Goal: Browse casually: Explore the website without a specific task or goal

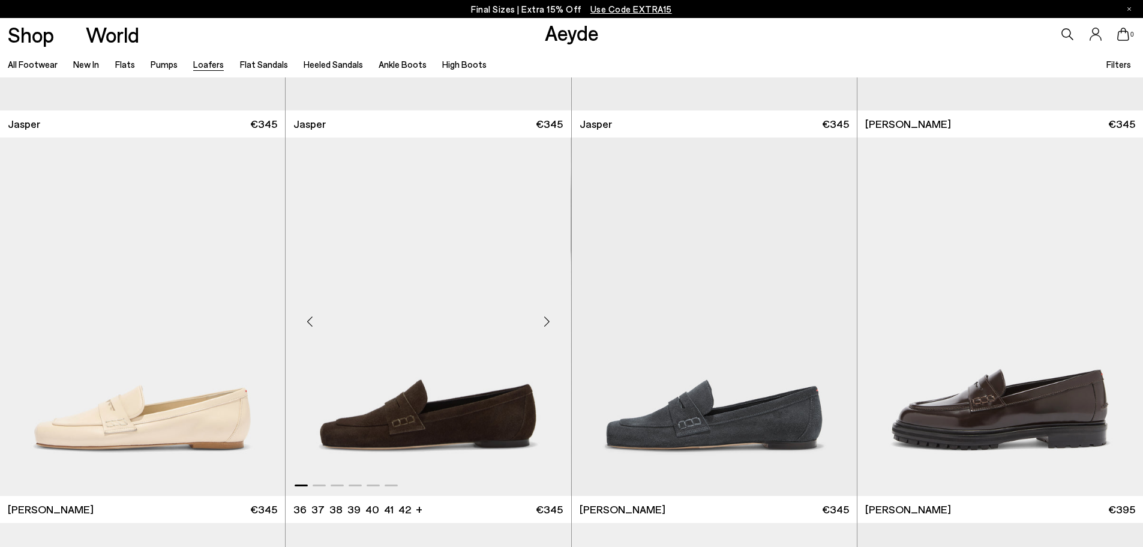
scroll to position [900, 0]
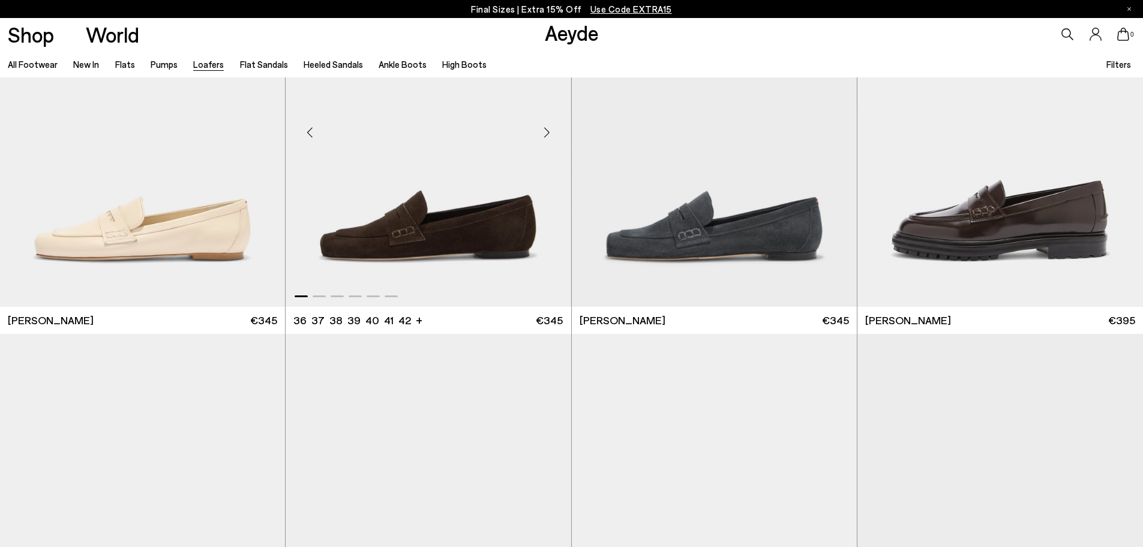
click at [544, 131] on div "Next slide" at bounding box center [547, 132] width 36 height 36
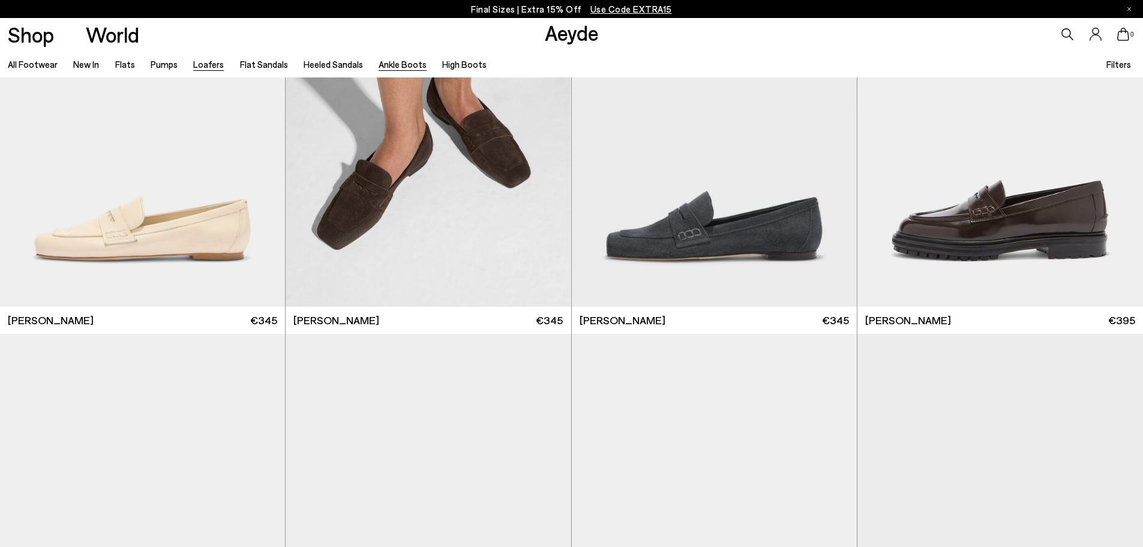
click at [400, 65] on link "Ankle Boots" at bounding box center [403, 64] width 48 height 11
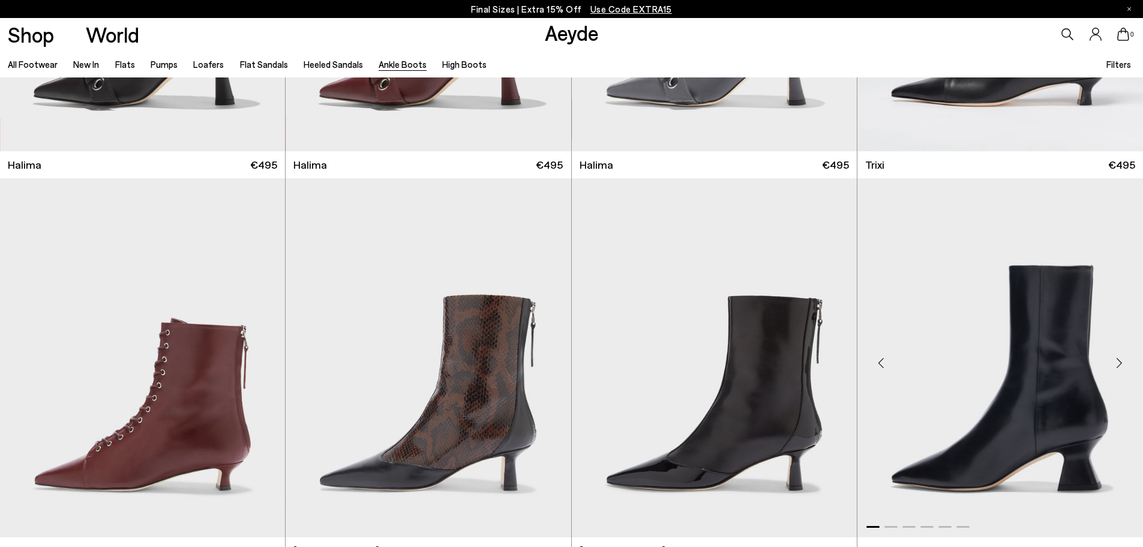
scroll to position [480, 0]
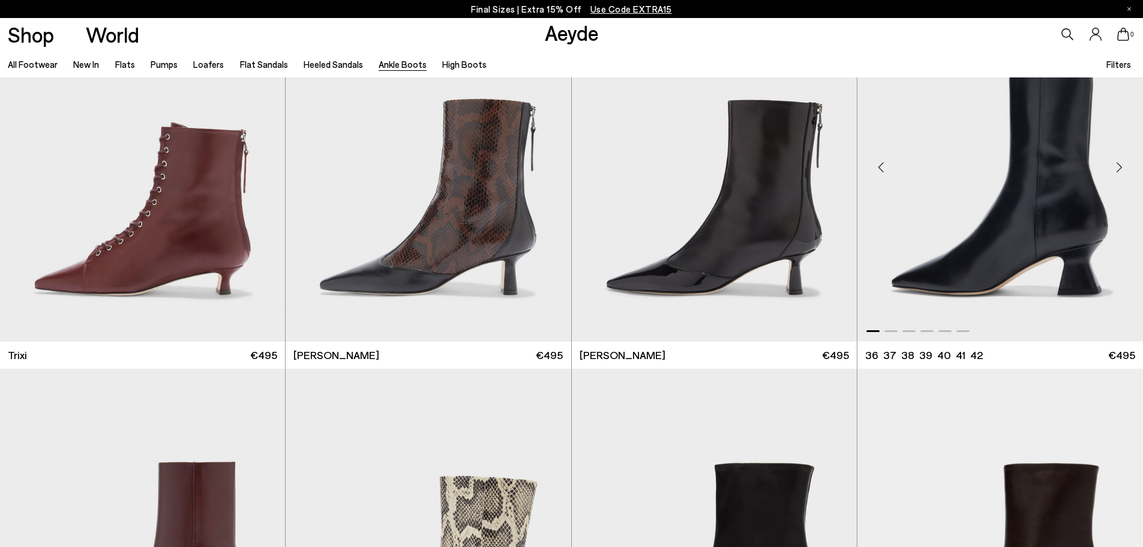
click at [1118, 163] on div "Next slide" at bounding box center [1119, 167] width 36 height 36
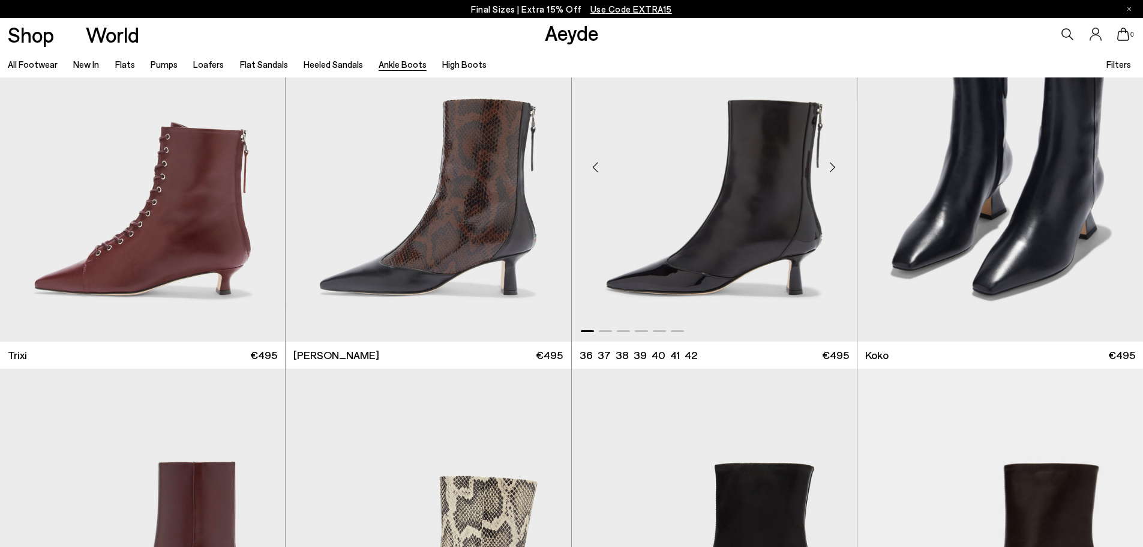
click at [831, 166] on div "Next slide" at bounding box center [833, 167] width 36 height 36
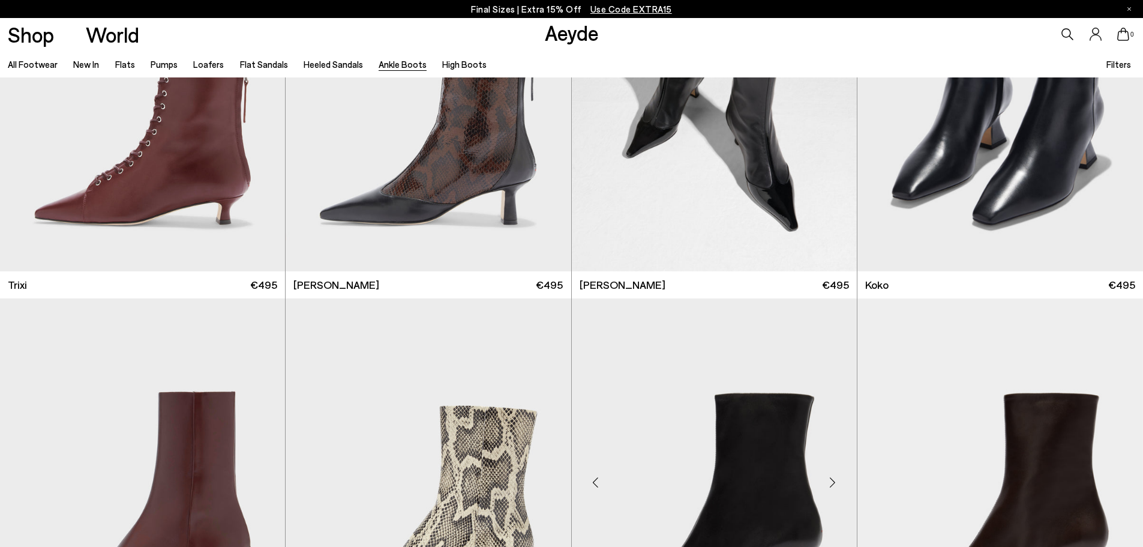
scroll to position [780, 0]
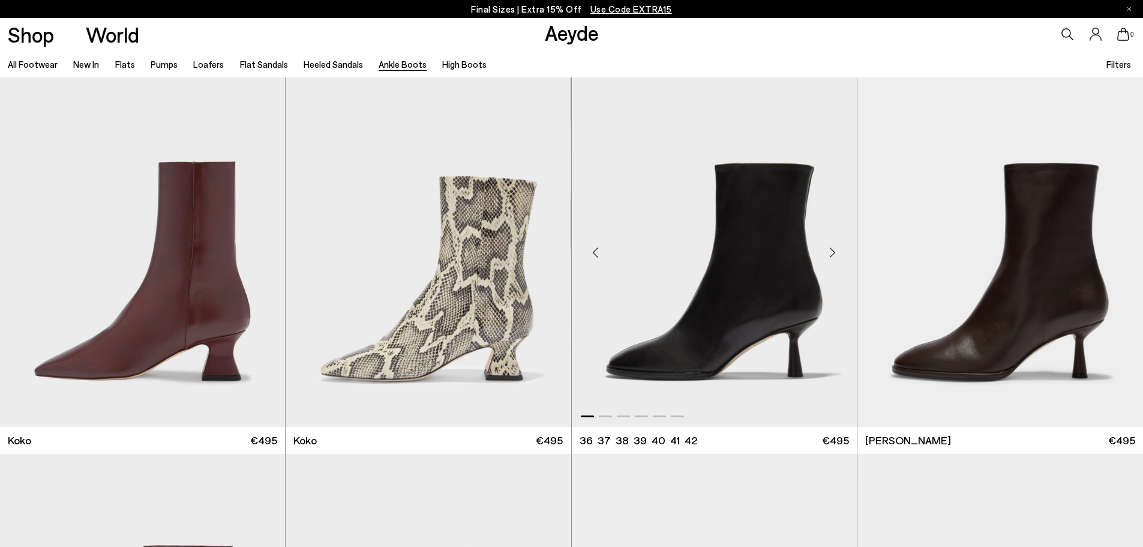
click at [832, 253] on div "Next slide" at bounding box center [833, 252] width 36 height 36
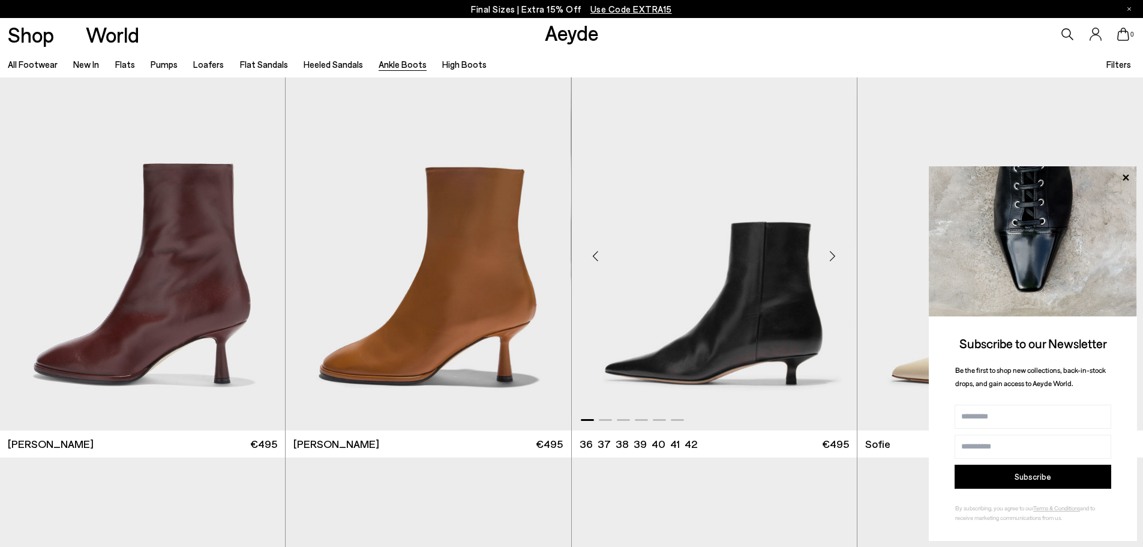
scroll to position [1200, 0]
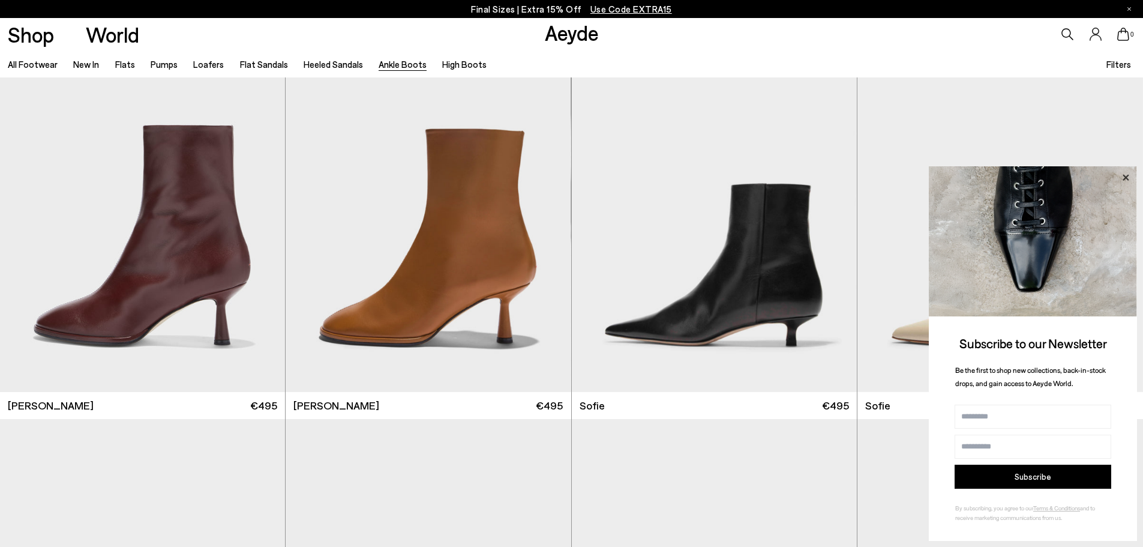
click at [1123, 175] on icon at bounding box center [1126, 178] width 16 height 16
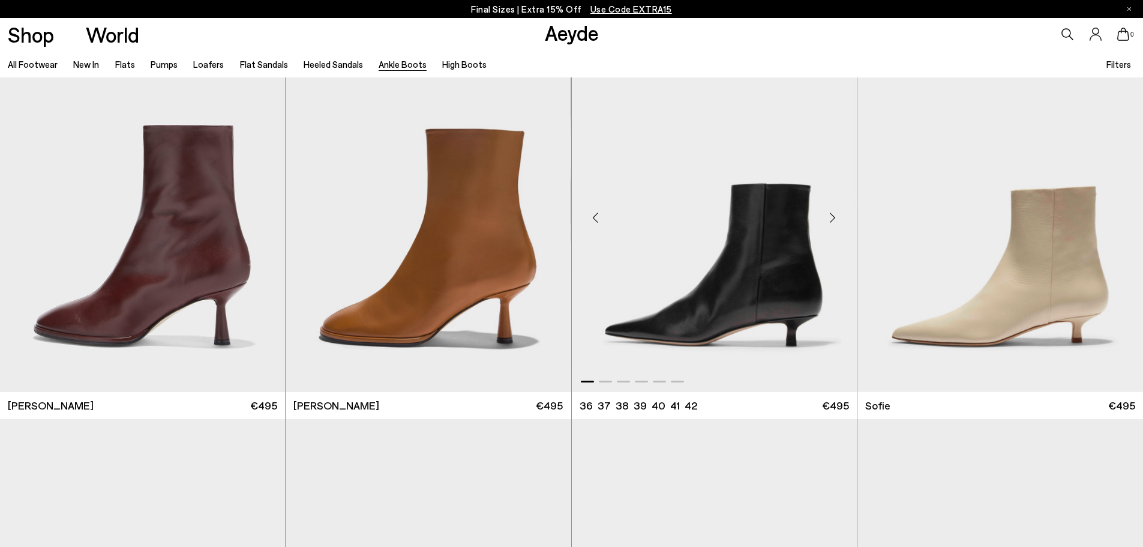
click at [827, 212] on div "Next slide" at bounding box center [833, 217] width 36 height 36
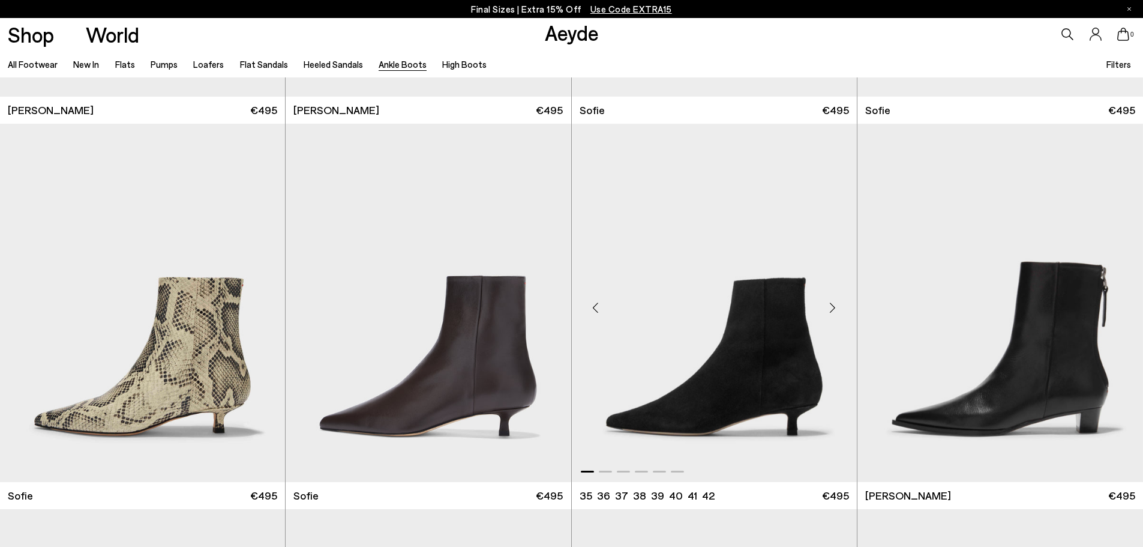
scroll to position [1500, 0]
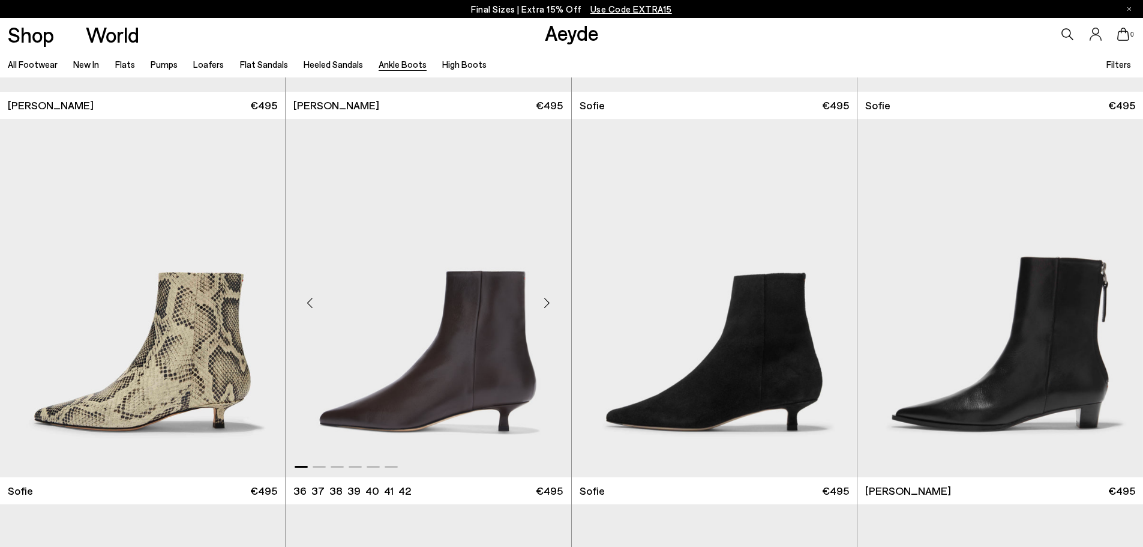
click at [540, 299] on div "Next slide" at bounding box center [547, 303] width 36 height 36
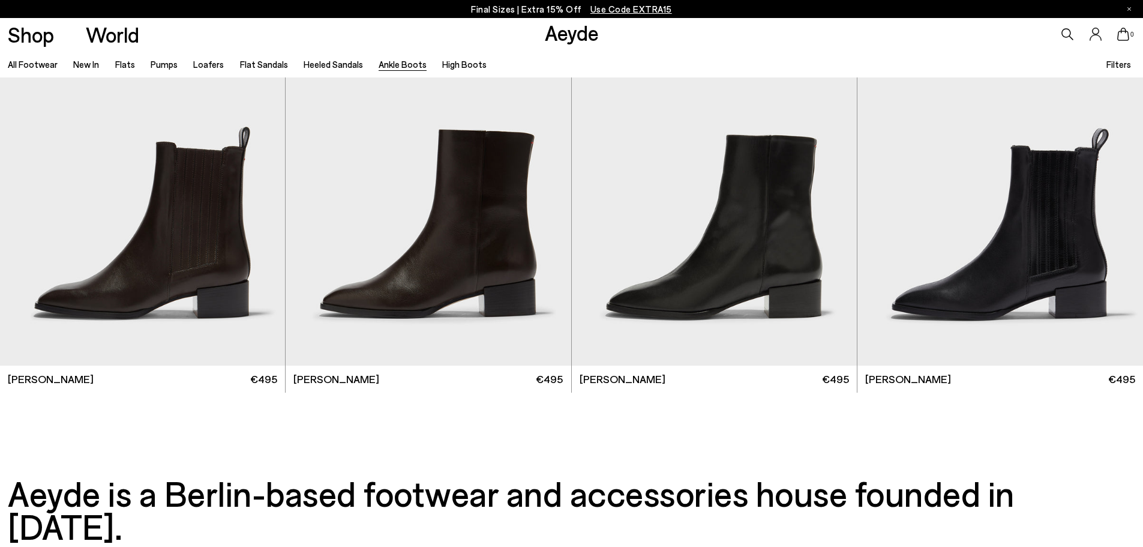
scroll to position [3180, 0]
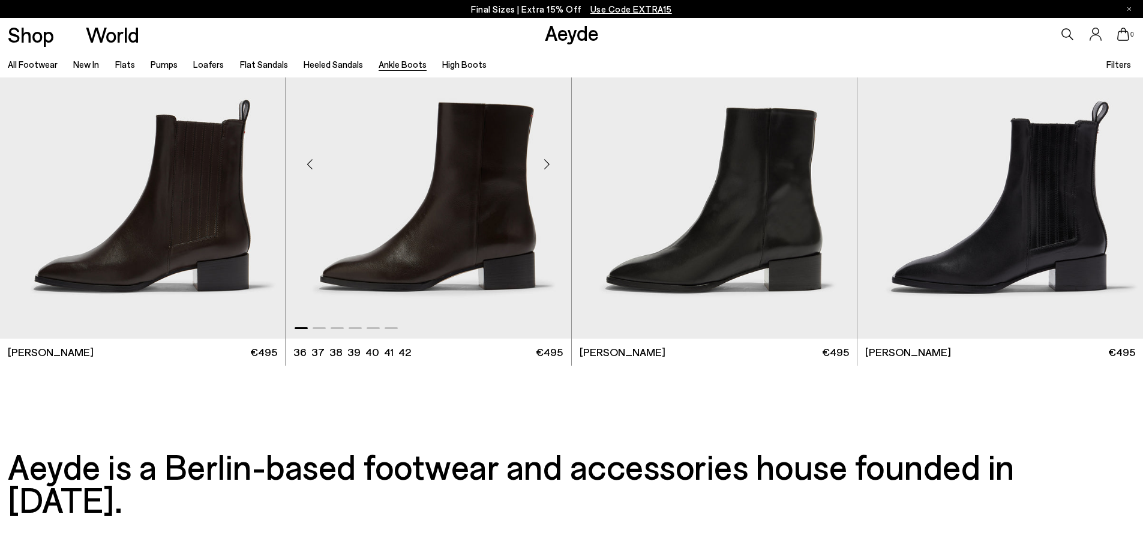
click at [546, 164] on div "Next slide" at bounding box center [547, 164] width 36 height 36
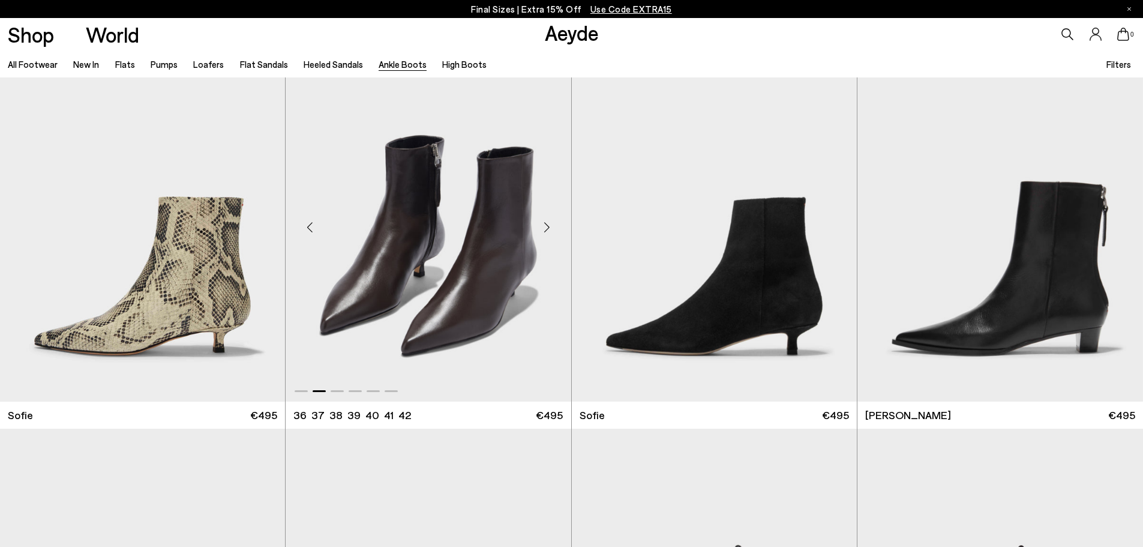
scroll to position [1560, 0]
